Goal: Information Seeking & Learning: Check status

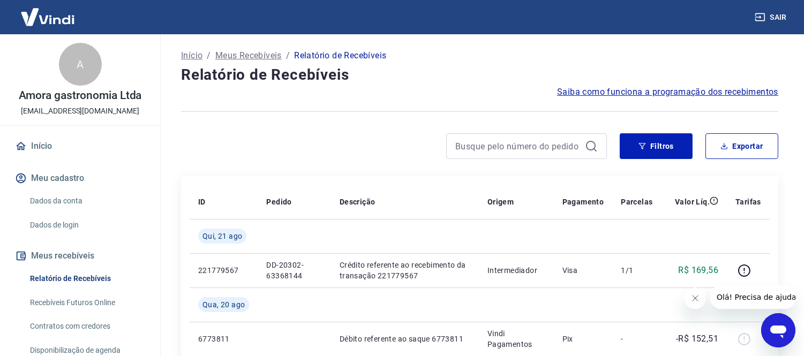
click at [695, 298] on icon "Fechar mensagem da empresa" at bounding box center [694, 297] width 5 height 5
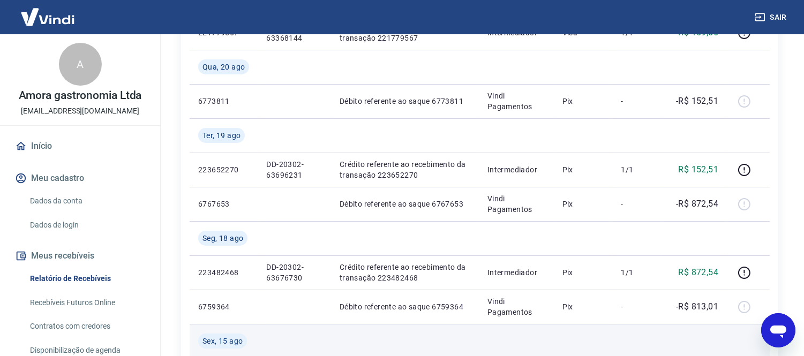
scroll to position [178, 0]
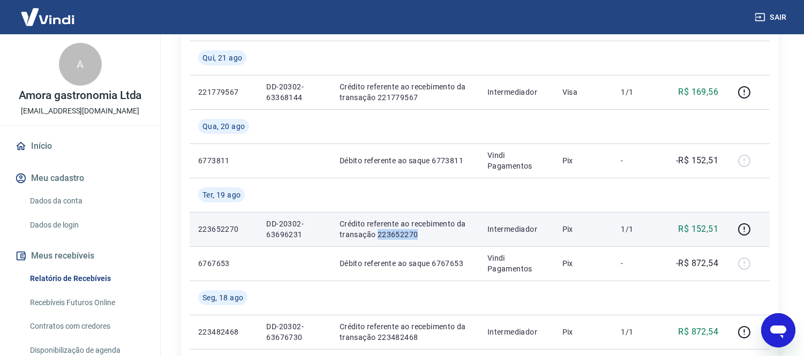
drag, startPoint x: 377, startPoint y: 237, endPoint x: 420, endPoint y: 234, distance: 43.5
click at [420, 234] on p "Crédito referente ao recebimento da transação 223652270" at bounding box center [405, 229] width 131 height 21
copy p "223652270"
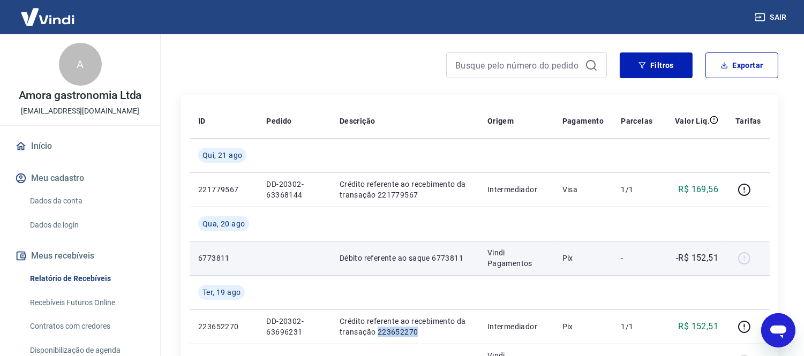
scroll to position [119, 0]
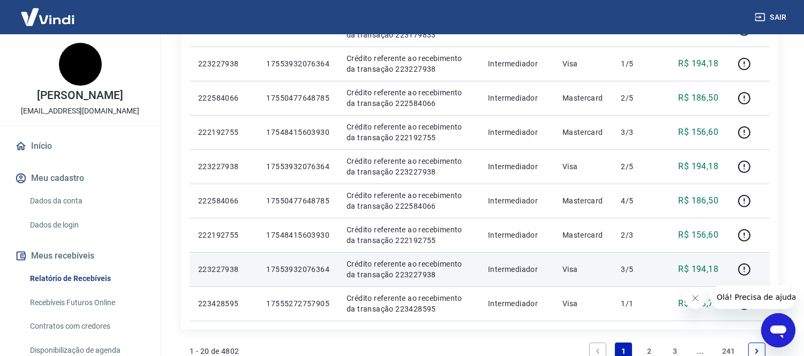
scroll to position [654, 0]
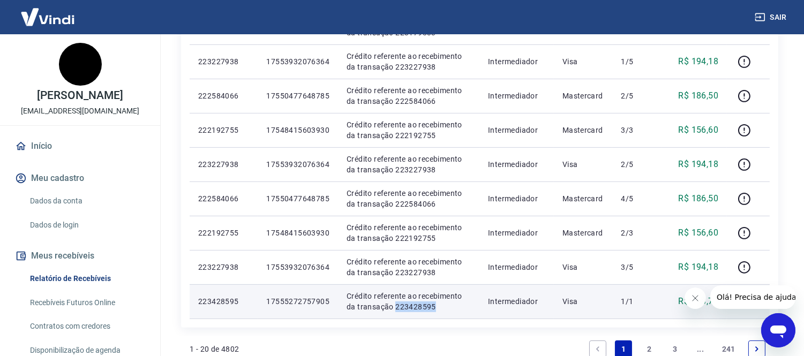
drag, startPoint x: 382, startPoint y: 307, endPoint x: 424, endPoint y: 306, distance: 41.3
click at [424, 306] on p "Crédito referente ao recebimento da transação 223428595" at bounding box center [409, 301] width 124 height 21
copy p "223428595"
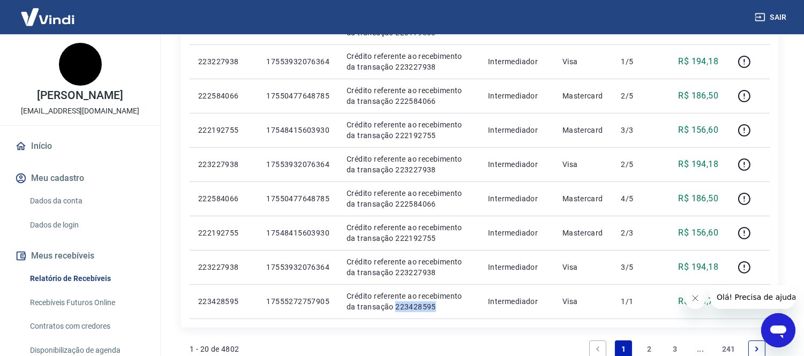
scroll to position [714, 0]
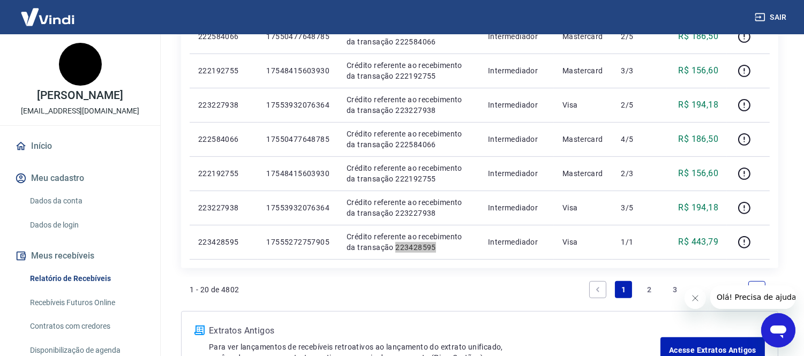
click at [692, 298] on icon "Fechar mensagem da empresa" at bounding box center [694, 297] width 9 height 9
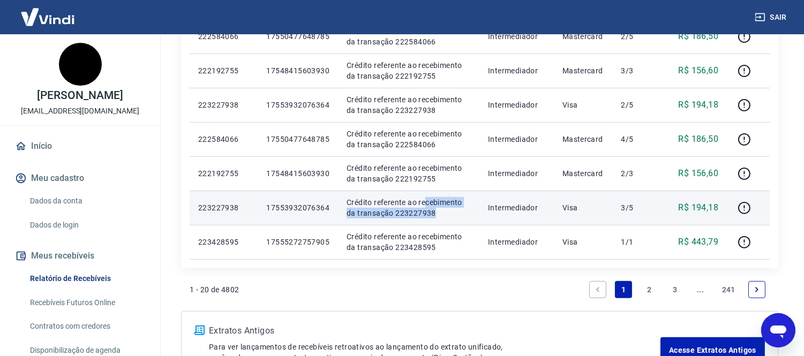
drag, startPoint x: 424, startPoint y: 205, endPoint x: 422, endPoint y: 212, distance: 7.7
click at [422, 212] on p "Crédito referente ao recebimento da transação 223227938" at bounding box center [409, 207] width 124 height 21
click at [423, 212] on p "Crédito referente ao recebimento da transação 223227938" at bounding box center [409, 207] width 124 height 21
drag, startPoint x: 427, startPoint y: 212, endPoint x: 379, endPoint y: 210, distance: 48.2
click at [379, 210] on p "Crédito referente ao recebimento da transação 223227938" at bounding box center [409, 207] width 124 height 21
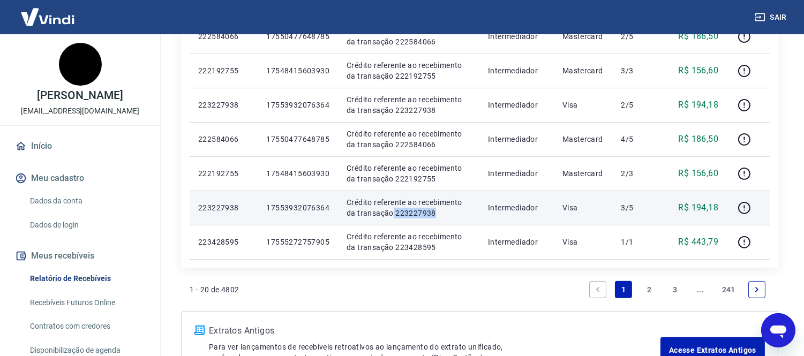
copy p "223227938"
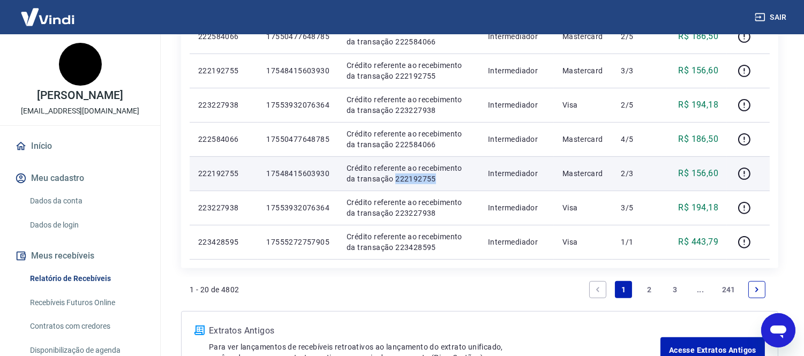
drag, startPoint x: 424, startPoint y: 178, endPoint x: 382, endPoint y: 177, distance: 41.3
click at [382, 177] on p "Crédito referente ao recebimento da transação 222192755" at bounding box center [409, 173] width 124 height 21
copy p "222192755"
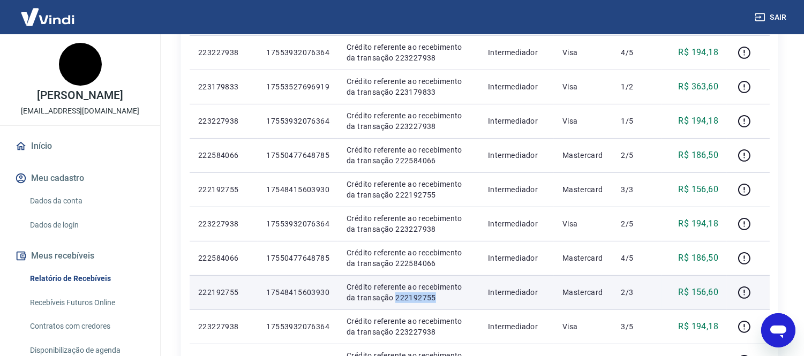
scroll to position [654, 0]
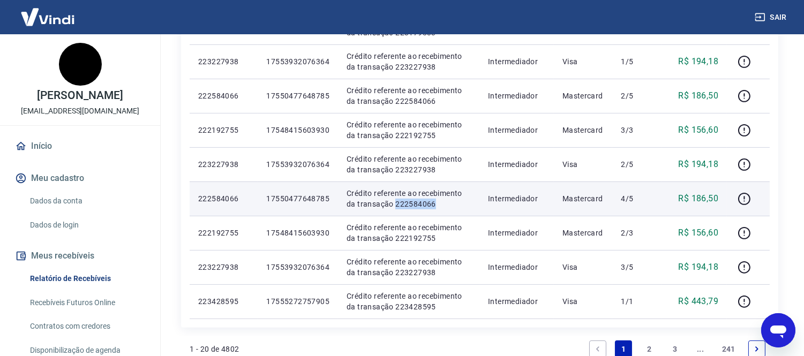
drag, startPoint x: 383, startPoint y: 204, endPoint x: 424, endPoint y: 200, distance: 40.9
click at [424, 200] on p "Crédito referente ao recebimento da transação 222584066" at bounding box center [409, 198] width 124 height 21
copy p "222584066"
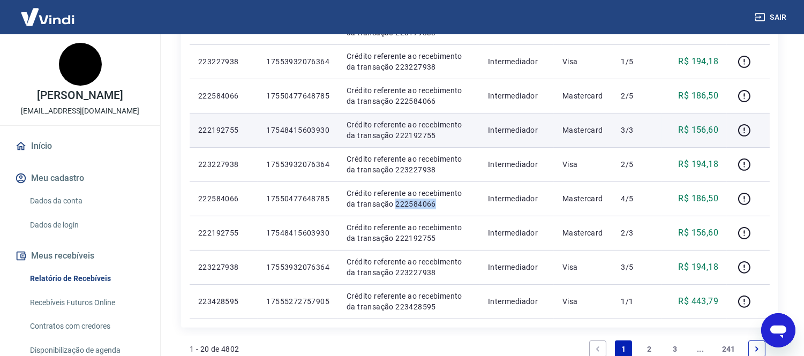
scroll to position [595, 0]
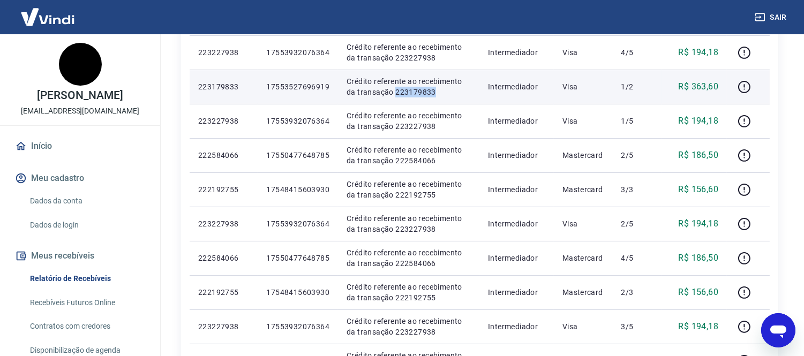
drag, startPoint x: 382, startPoint y: 93, endPoint x: 427, endPoint y: 90, distance: 45.1
click at [427, 90] on p "Crédito referente ao recebimento da transação 223179833" at bounding box center [409, 86] width 124 height 21
copy p "223179833"
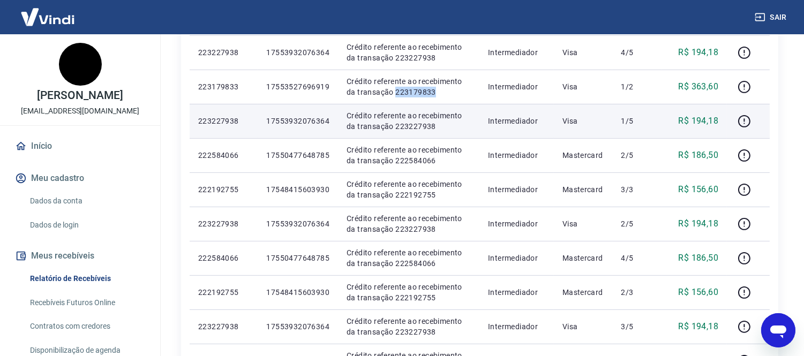
copy p "223179833"
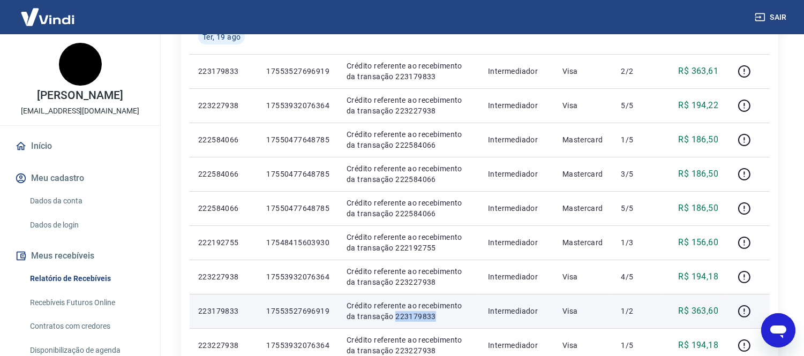
scroll to position [357, 0]
